Goal: Task Accomplishment & Management: Manage account settings

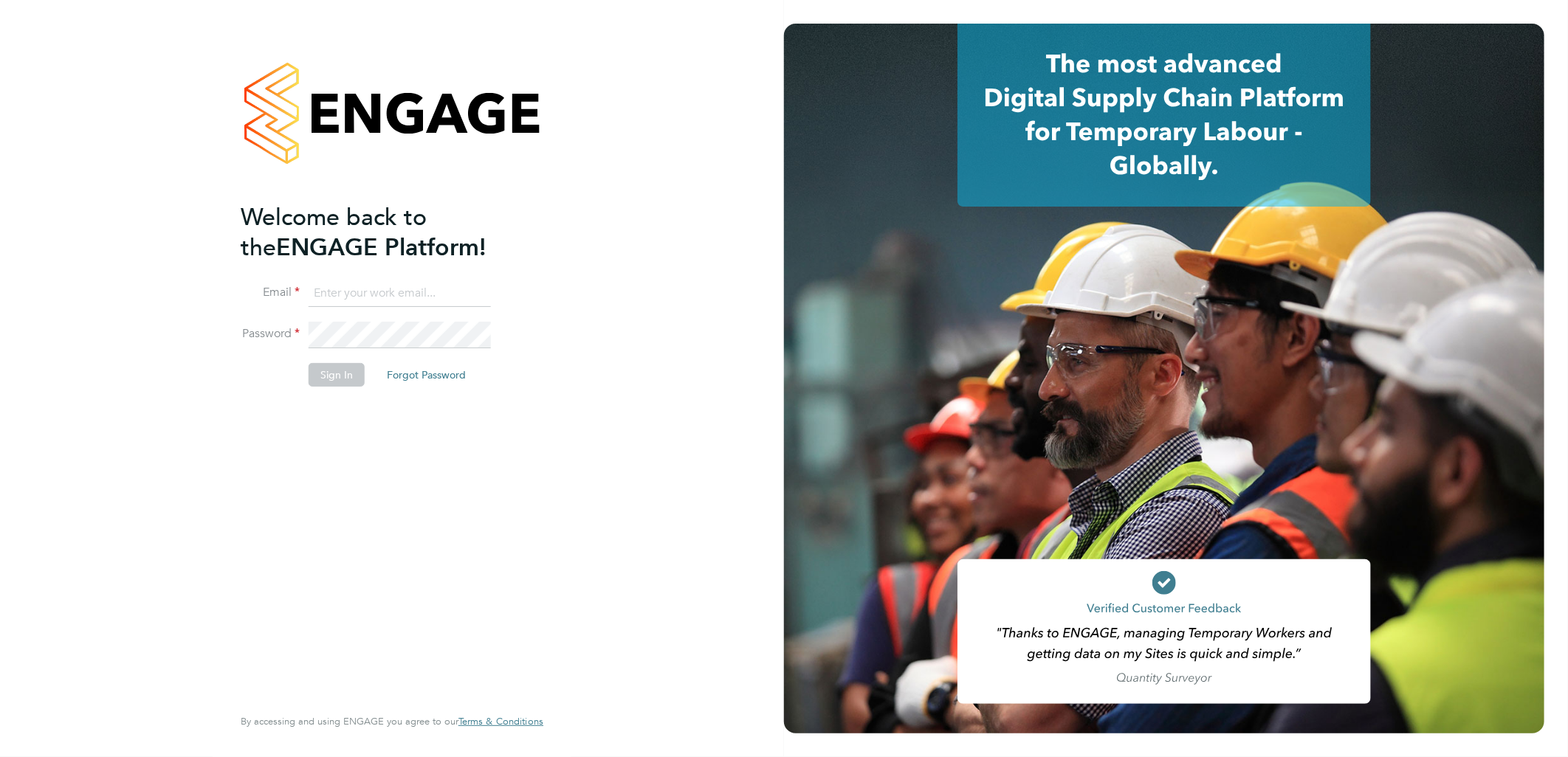
type input "andy.pearce@vistry.co.uk"
click at [357, 367] on button "Sign In" at bounding box center [336, 374] width 56 height 24
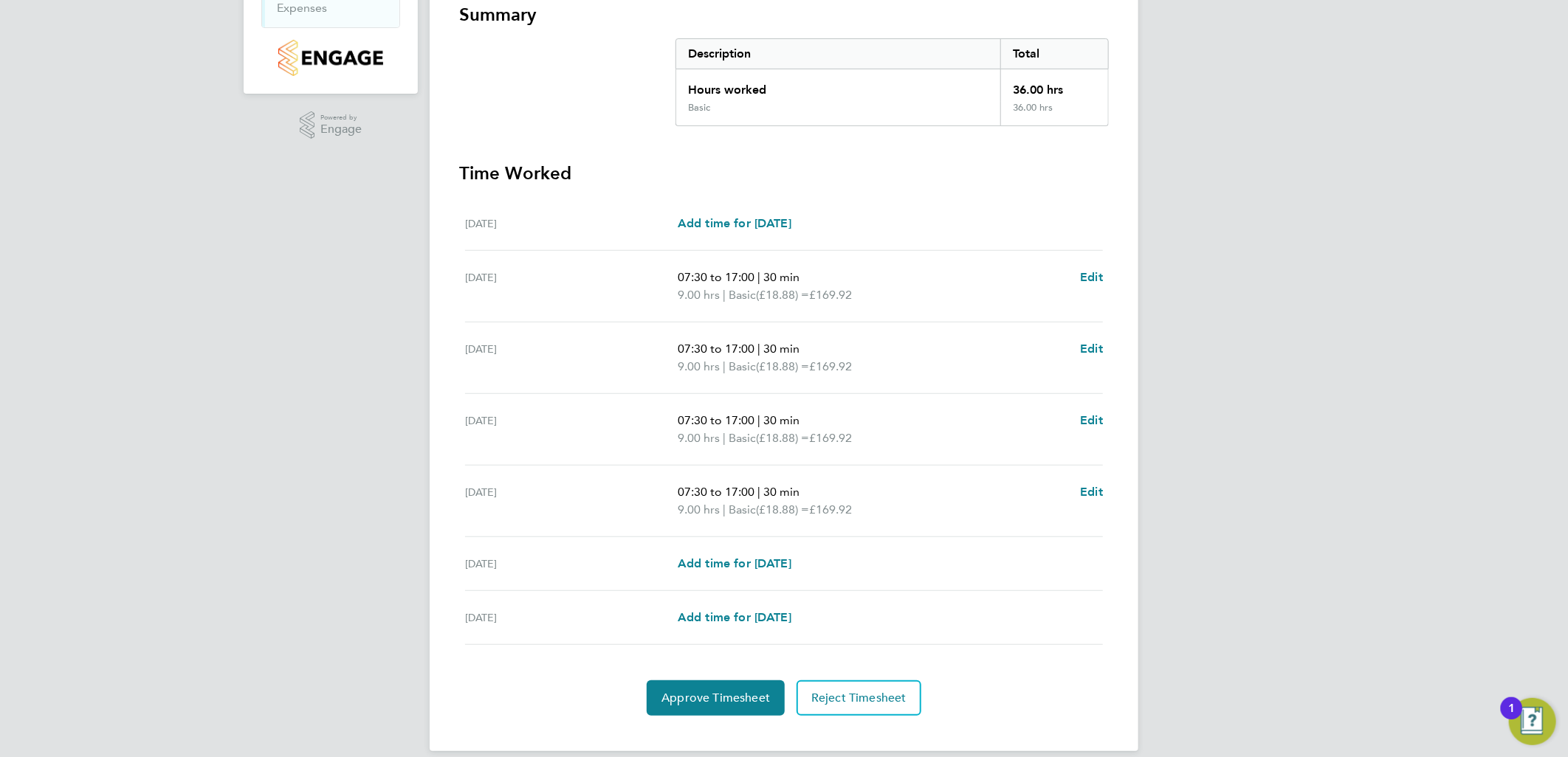
scroll to position [289, 0]
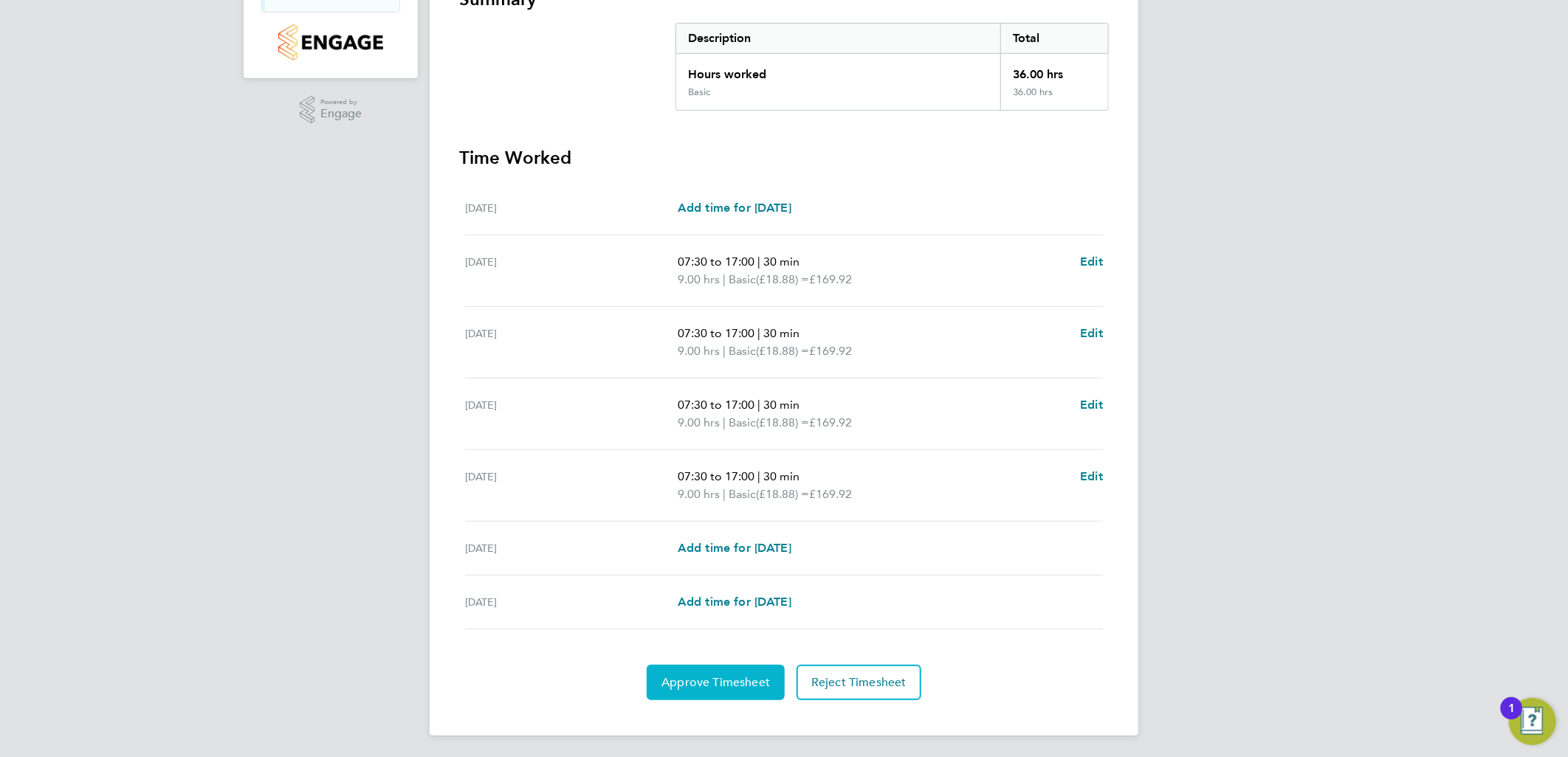
click at [740, 665] on button "Approve Timesheet" at bounding box center [715, 682] width 138 height 36
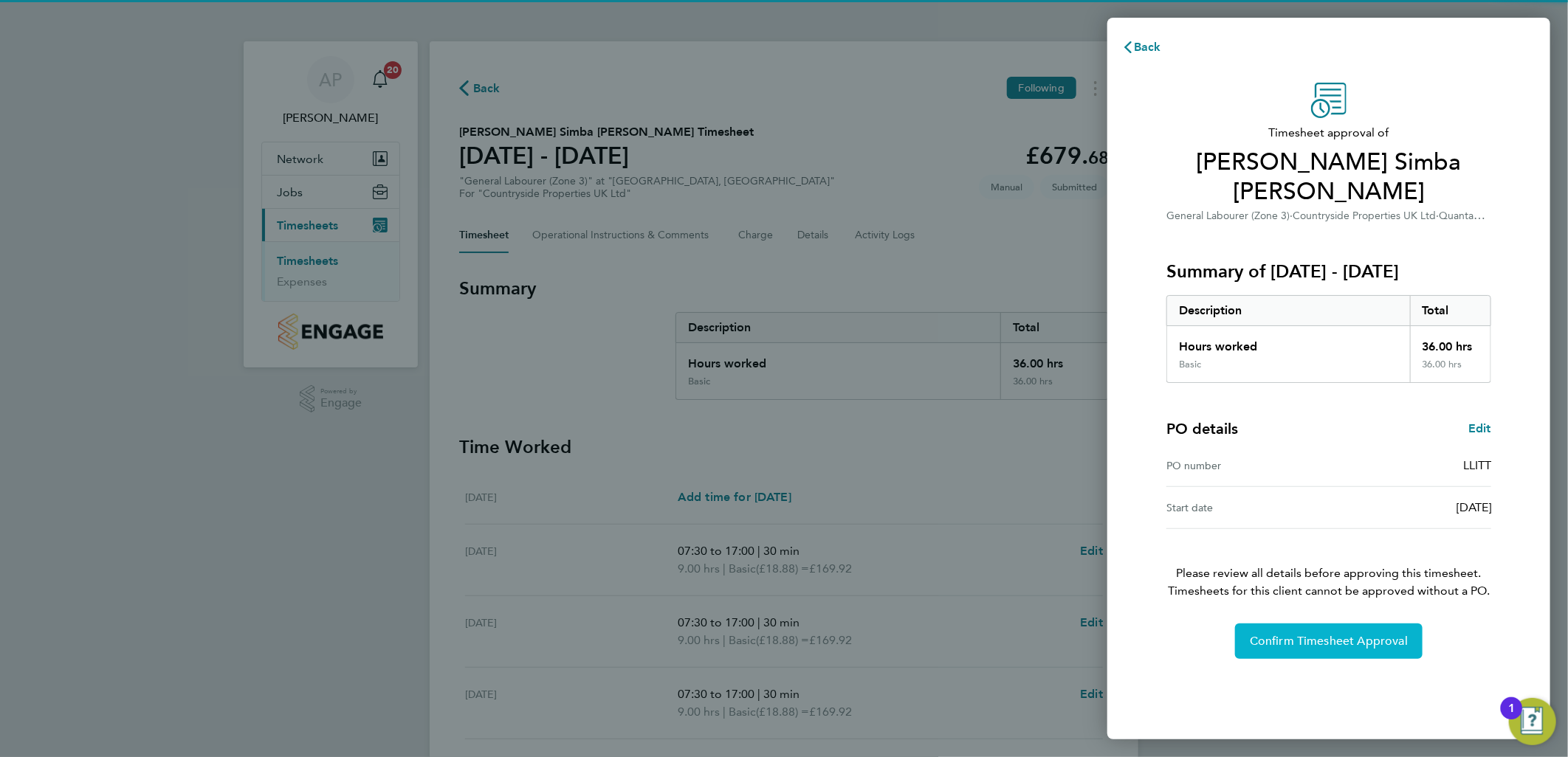
click at [1289, 624] on button "Confirm Timesheet Approval" at bounding box center [1329, 641] width 188 height 36
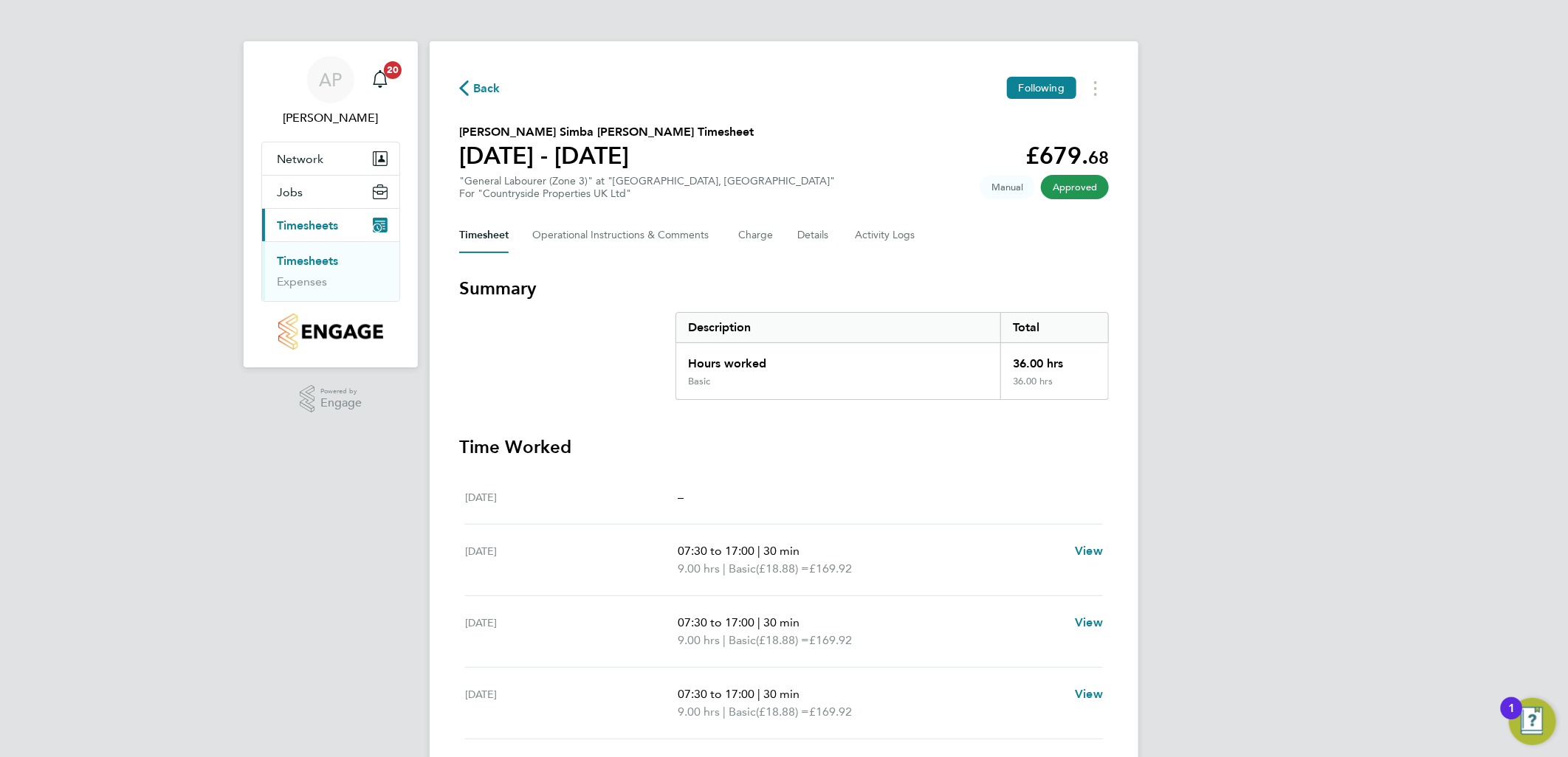
click at [299, 254] on link "Timesheets" at bounding box center [307, 261] width 61 height 14
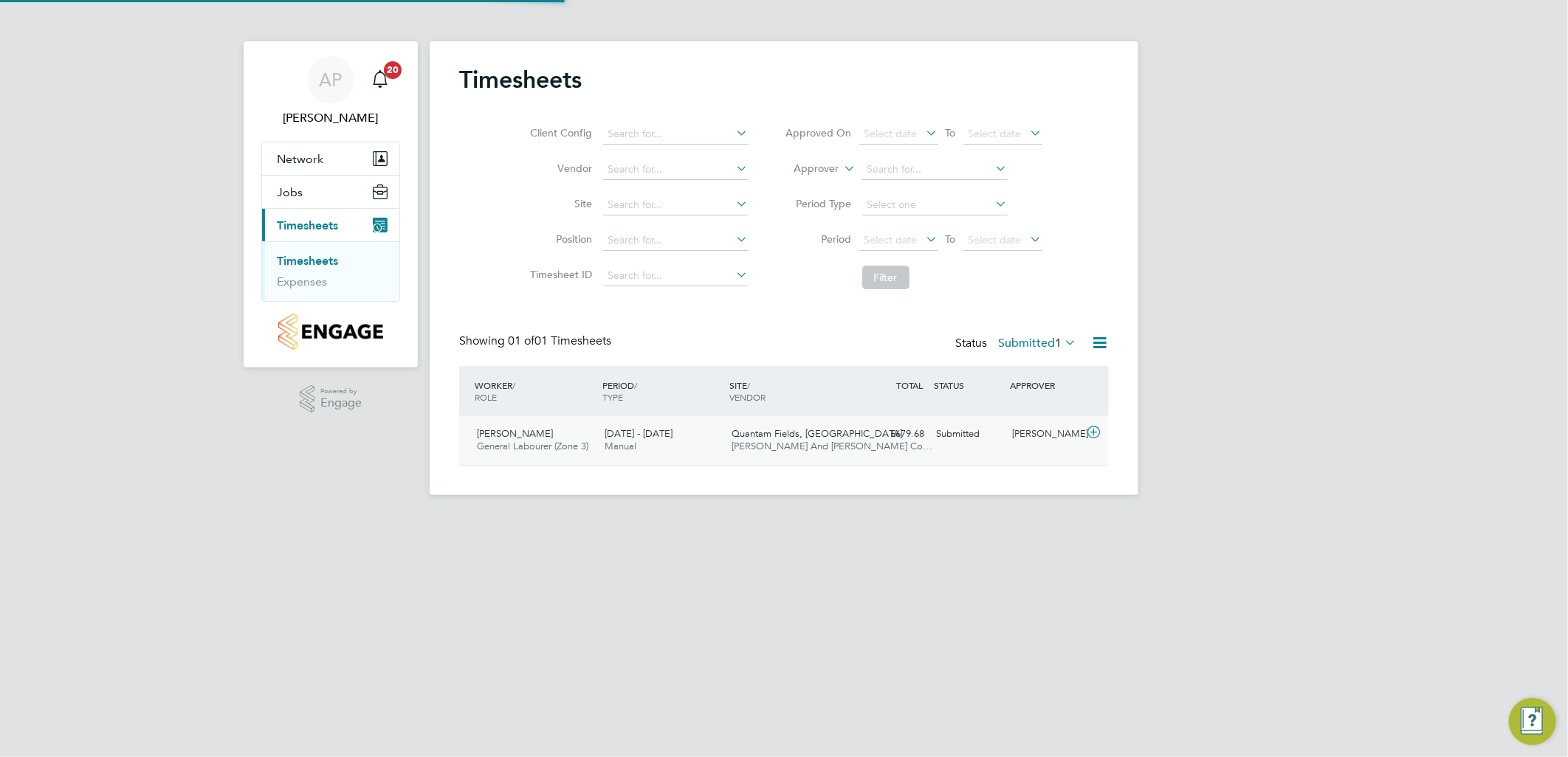
scroll to position [36, 128]
click at [743, 439] on span "Quantam Fields, Littleport" at bounding box center [818, 433] width 171 height 12
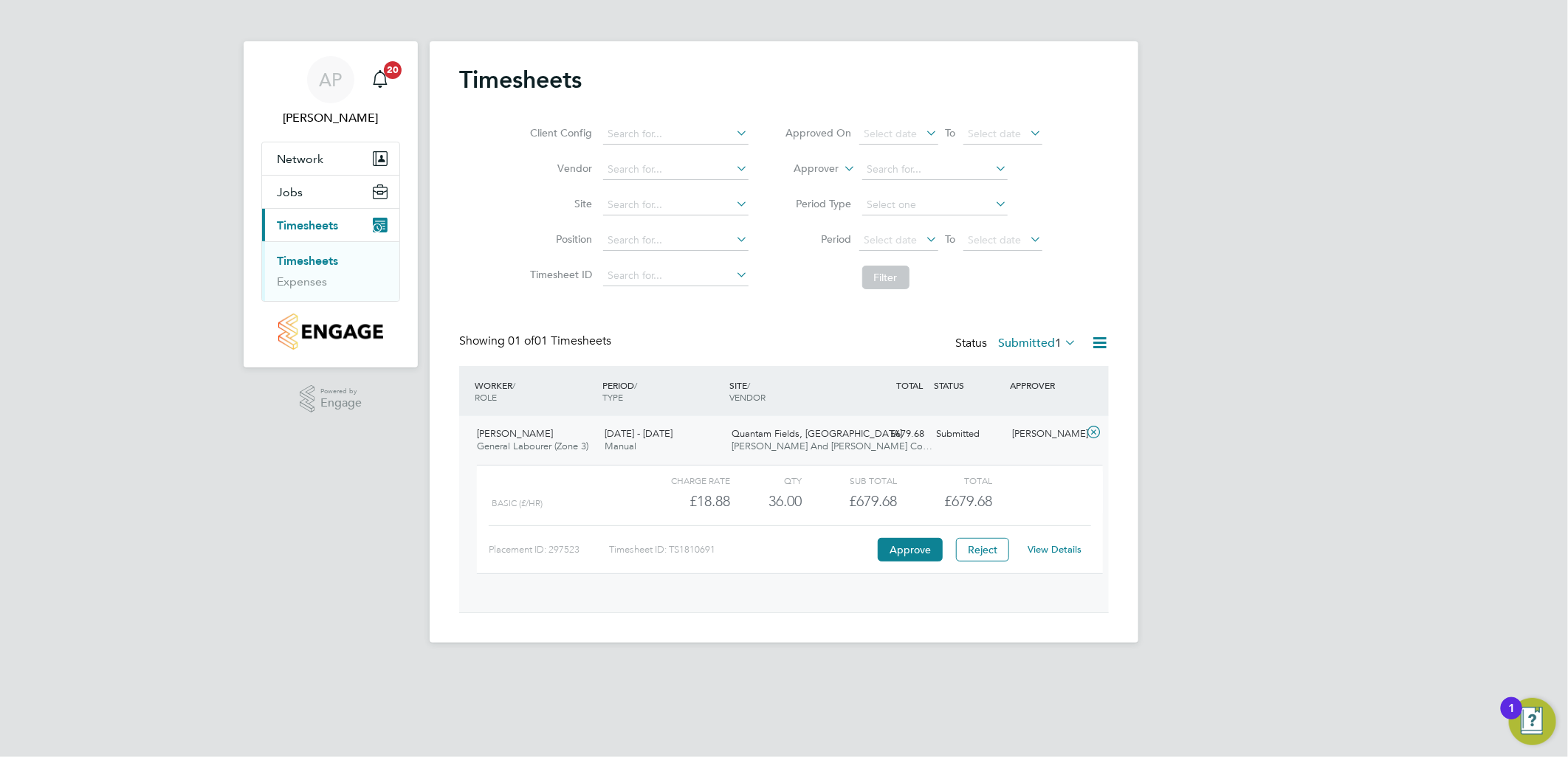
scroll to position [24, 144]
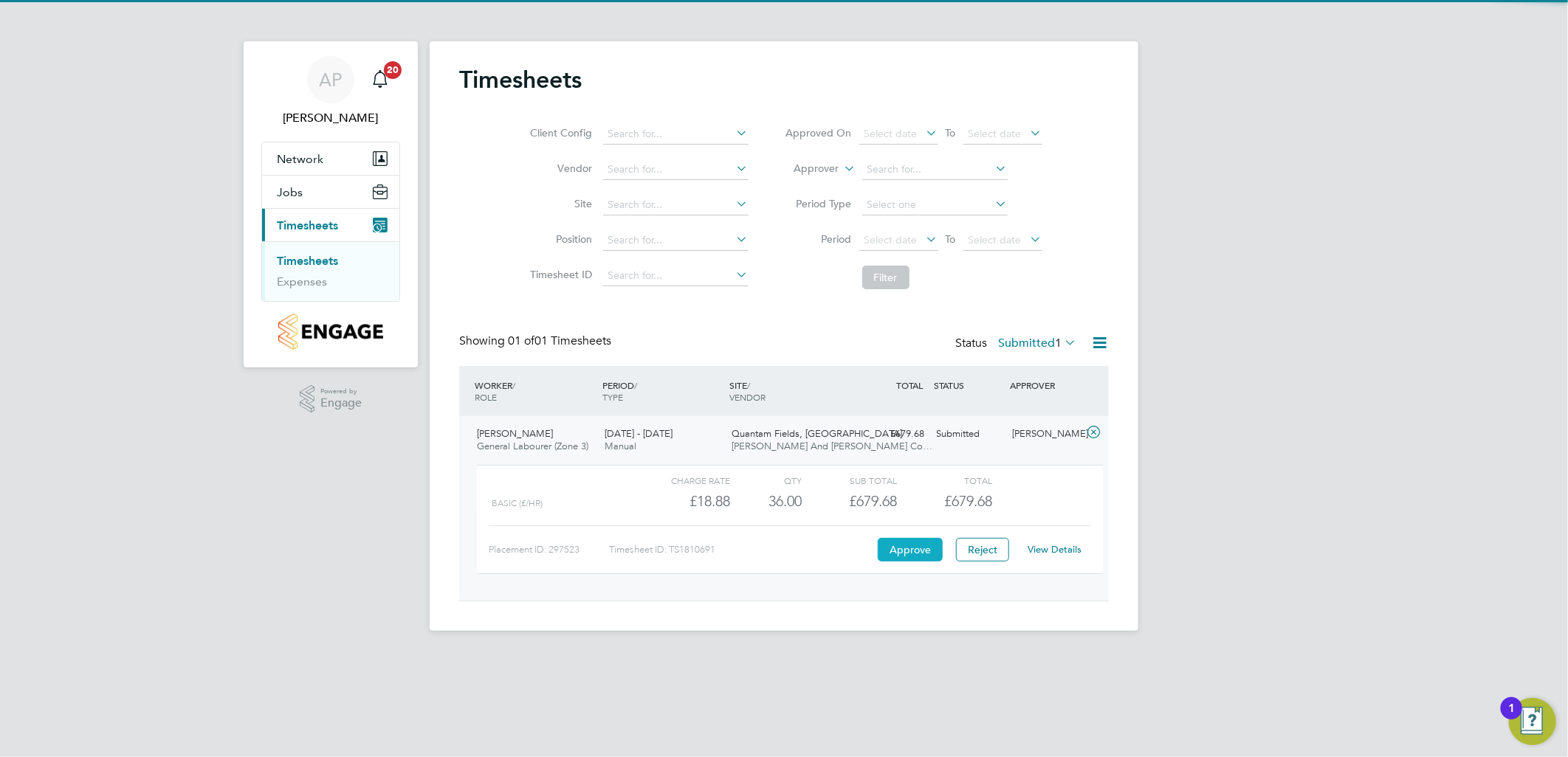
click at [920, 548] on button "Approve" at bounding box center [909, 550] width 65 height 24
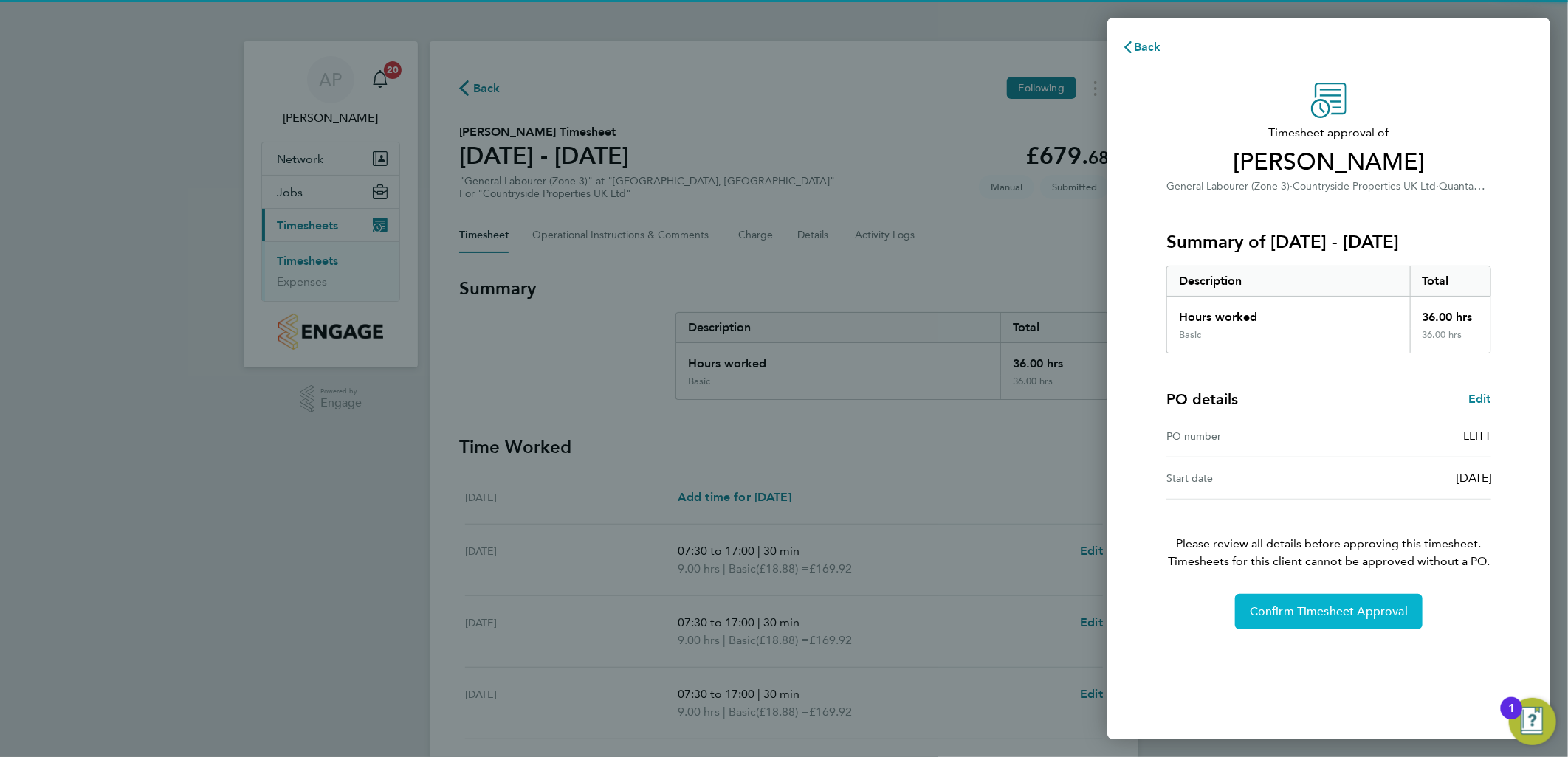
click at [1253, 614] on span "Confirm Timesheet Approval" at bounding box center [1329, 611] width 158 height 15
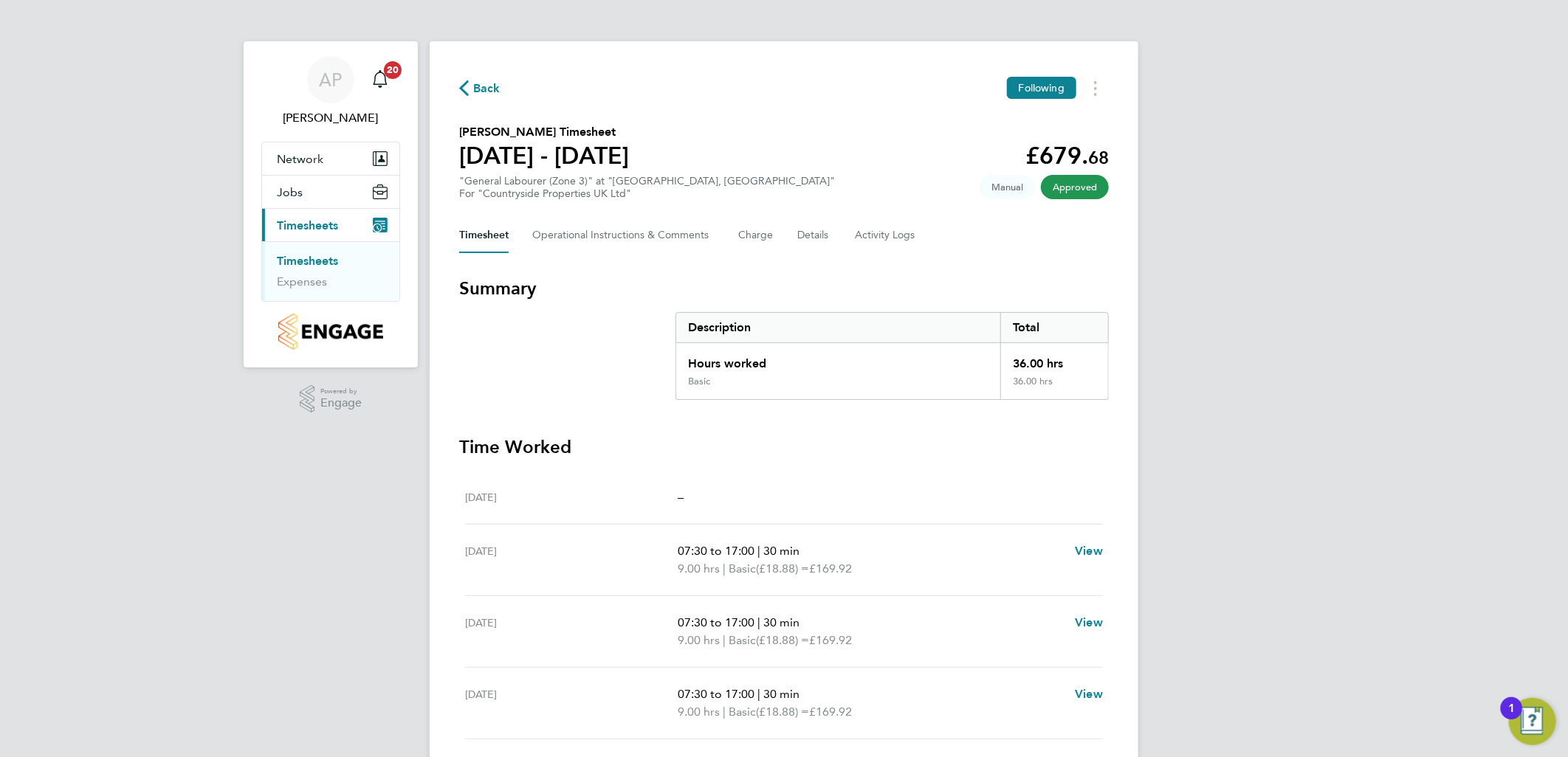
click at [320, 262] on link "Timesheets" at bounding box center [307, 261] width 61 height 14
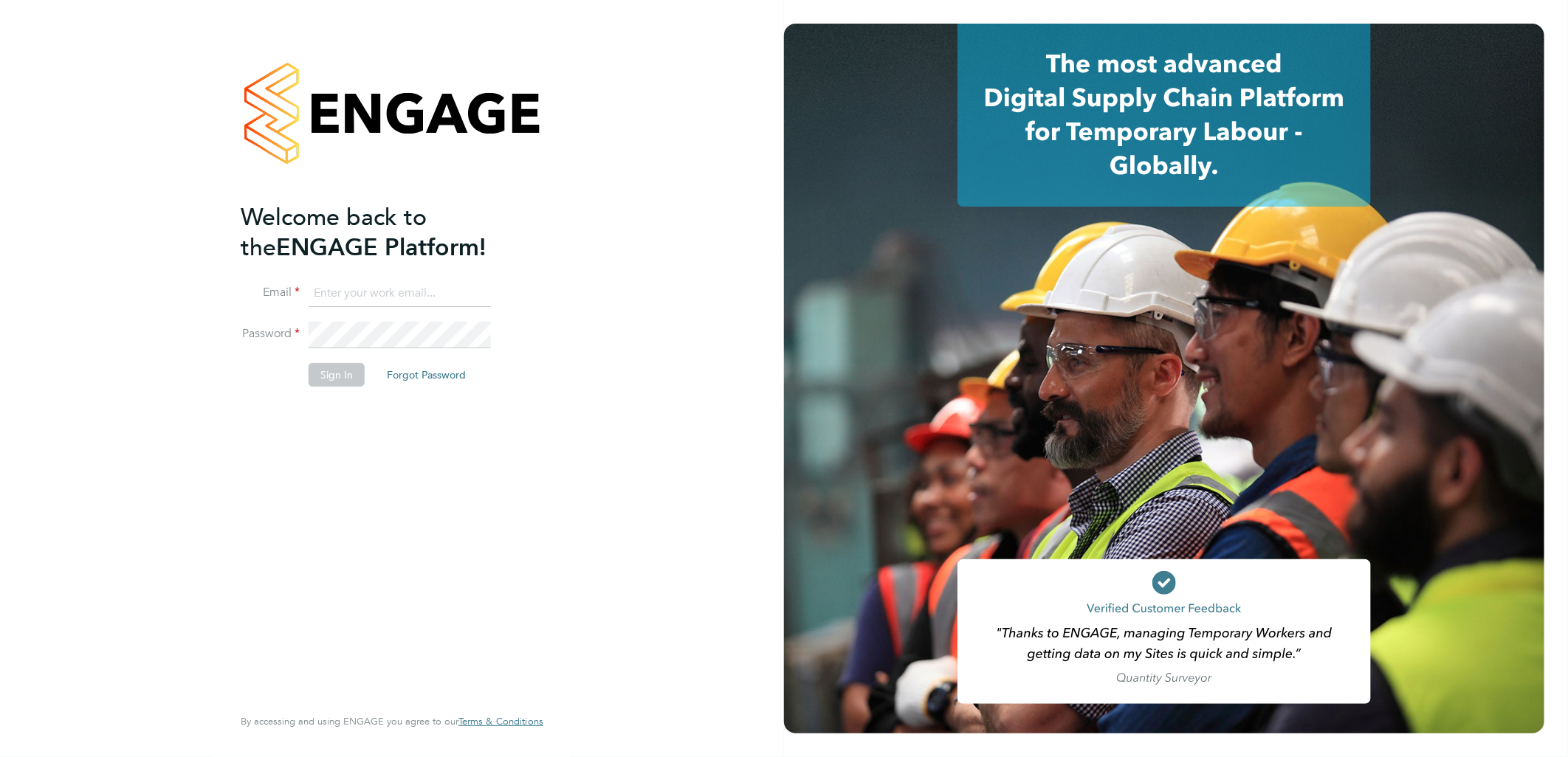
type input "andy.pearce@vistry.co.uk"
click at [338, 366] on button "Sign In" at bounding box center [336, 374] width 56 height 24
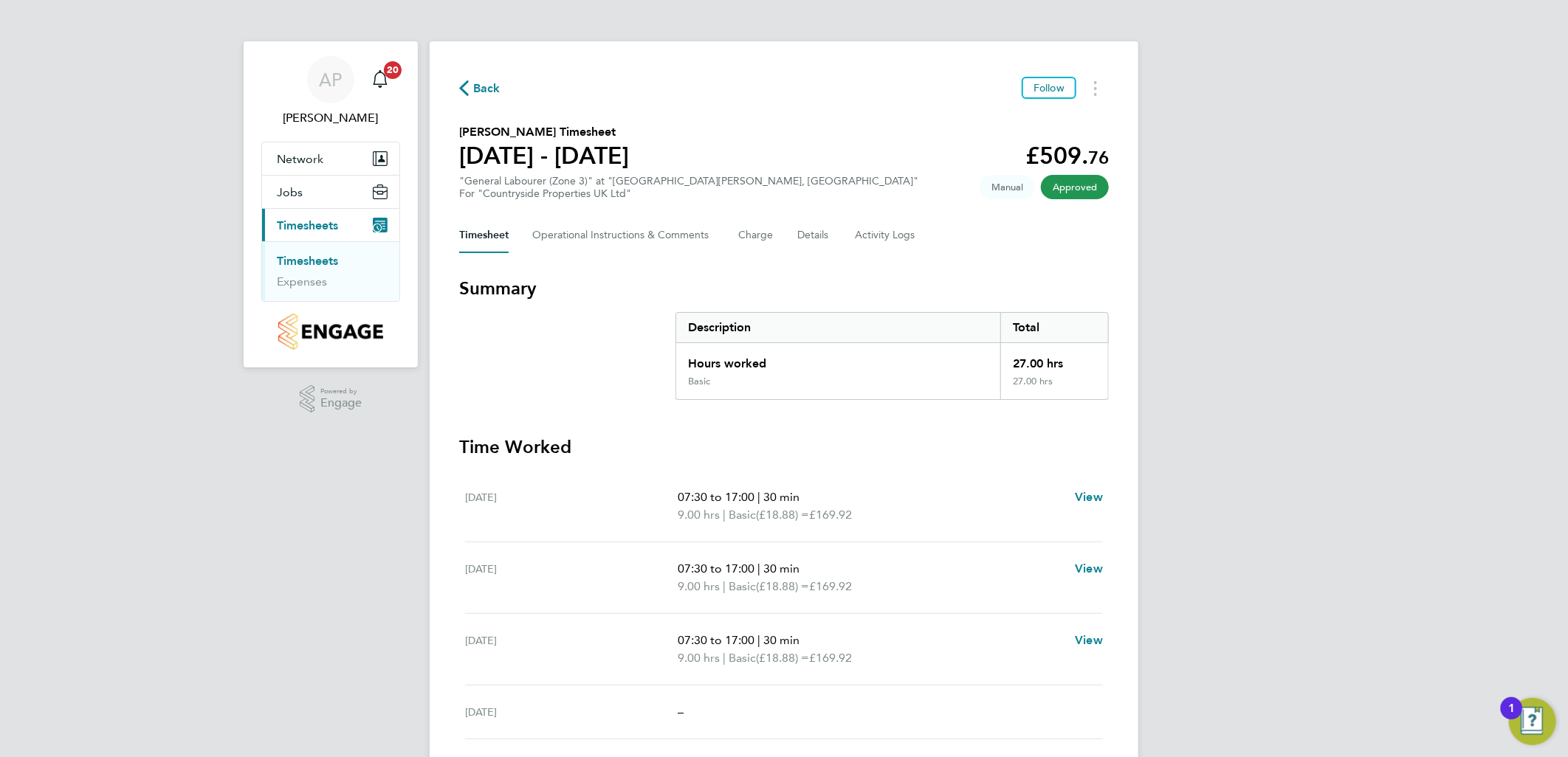
click at [335, 261] on link "Timesheets" at bounding box center [307, 261] width 61 height 14
